Goal: Navigation & Orientation: Go to known website

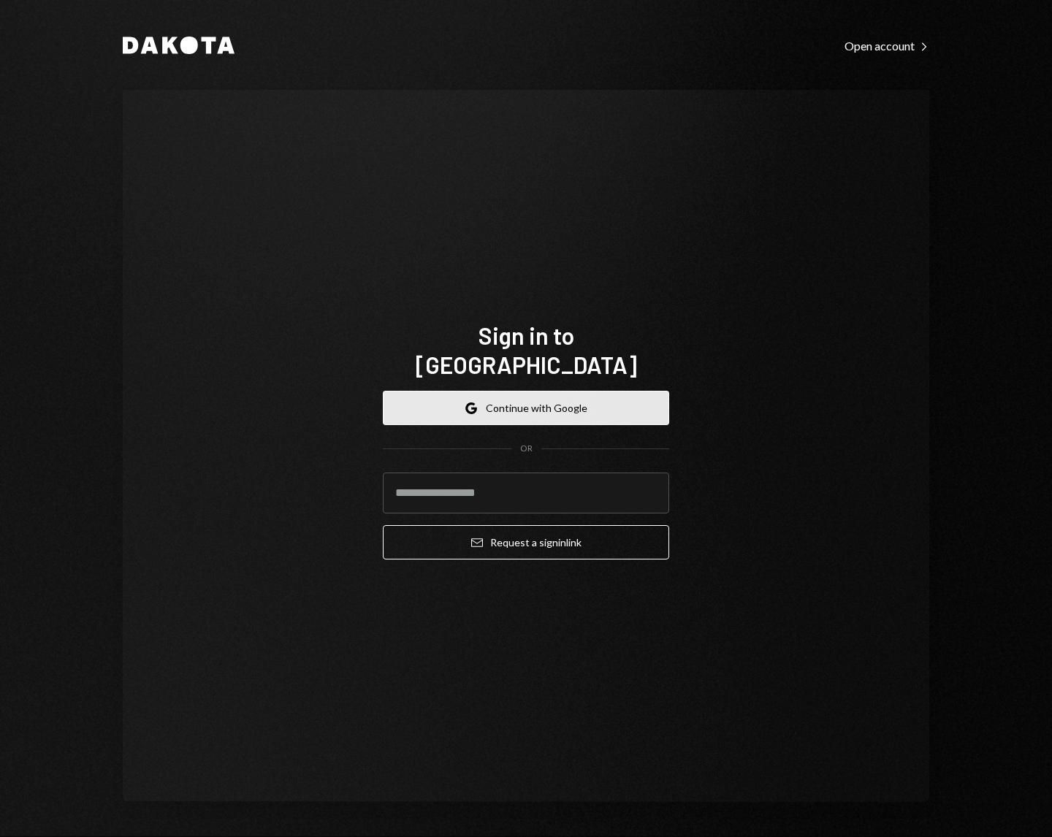
click at [570, 393] on button "Google Continue with Google" at bounding box center [526, 408] width 286 height 34
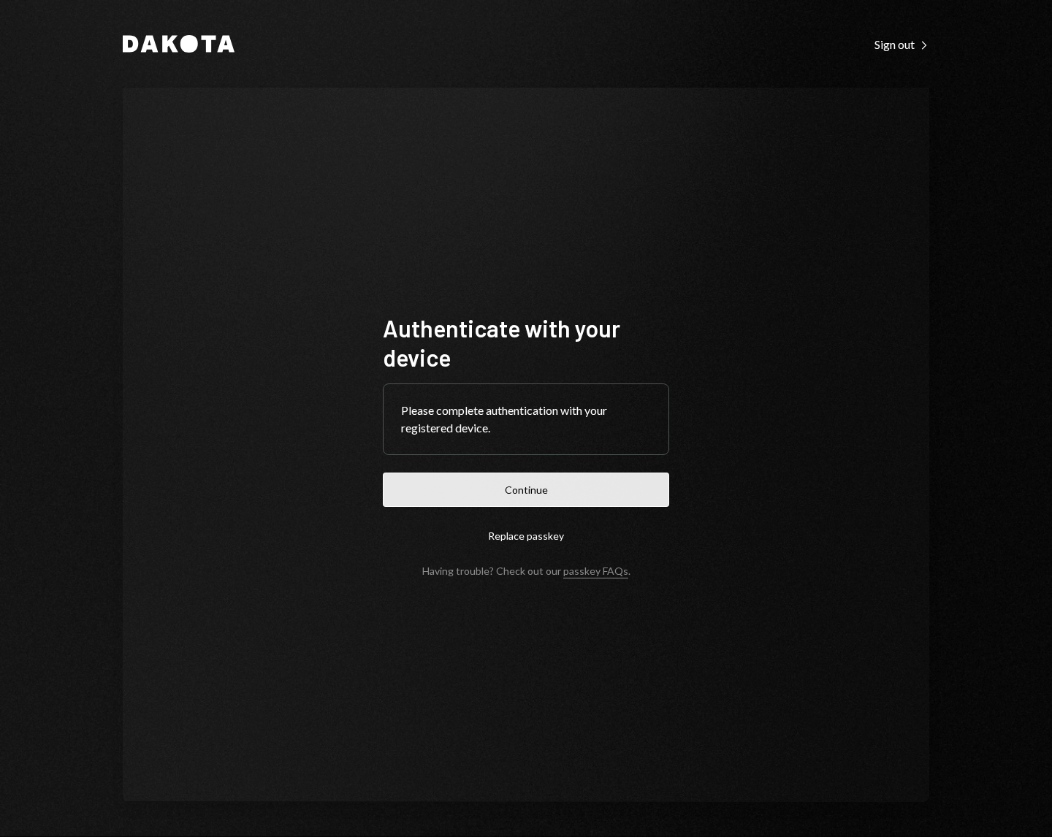
click at [503, 473] on button "Continue" at bounding box center [526, 490] width 286 height 34
